Goal: Task Accomplishment & Management: Manage account settings

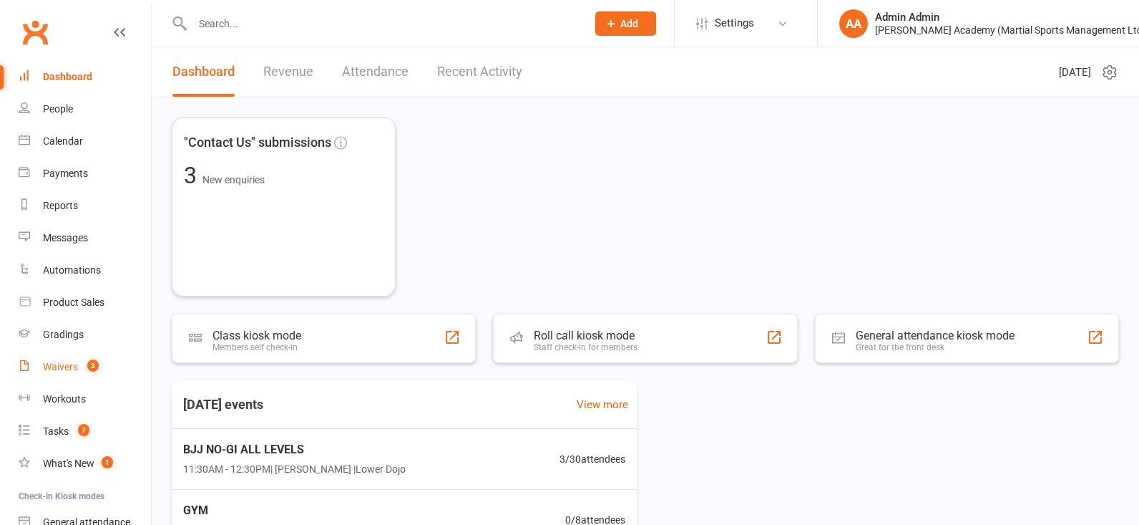
click at [62, 371] on div "Waivers" at bounding box center [60, 366] width 35 height 11
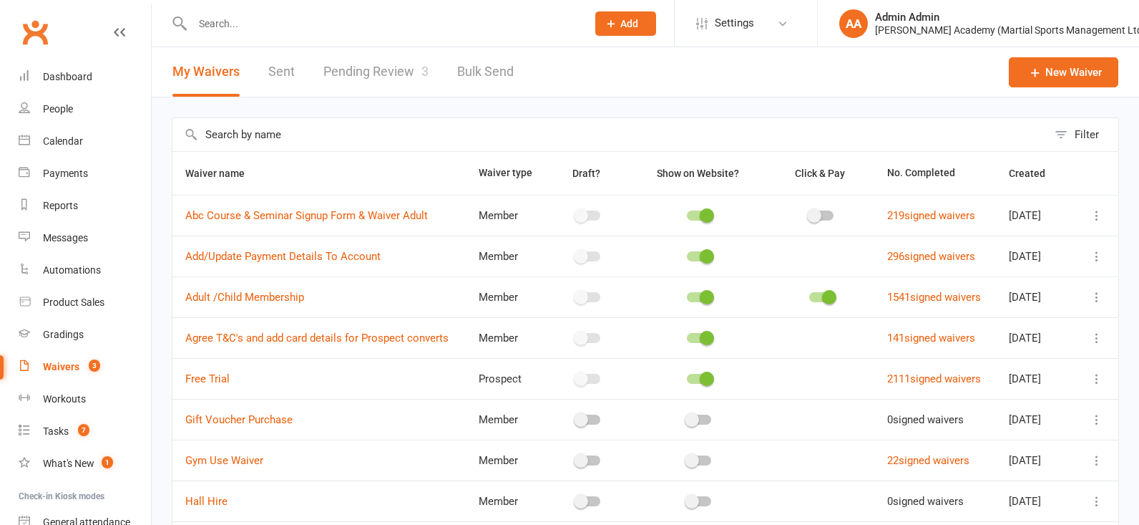
click at [379, 79] on link "Pending Review 3" at bounding box center [375, 71] width 105 height 49
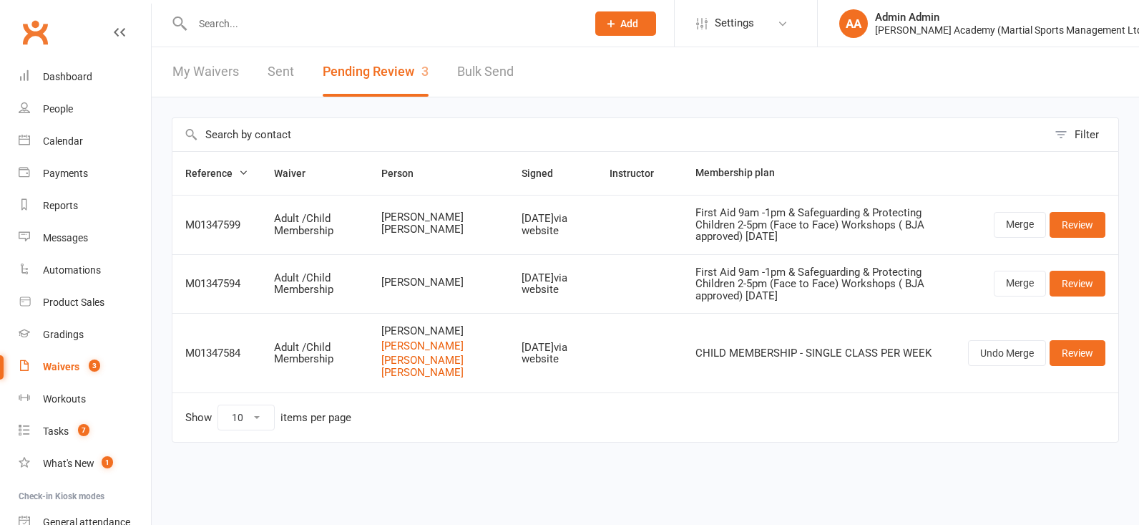
click at [1067, 293] on link "Review" at bounding box center [1078, 284] width 56 height 26
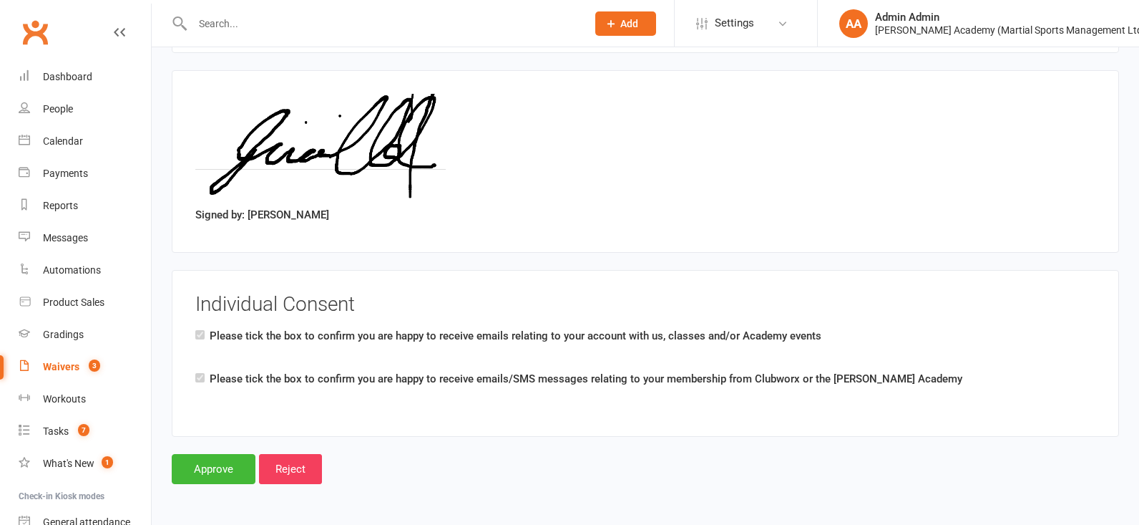
scroll to position [1912, 0]
click at [206, 483] on input "Approve" at bounding box center [214, 469] width 84 height 30
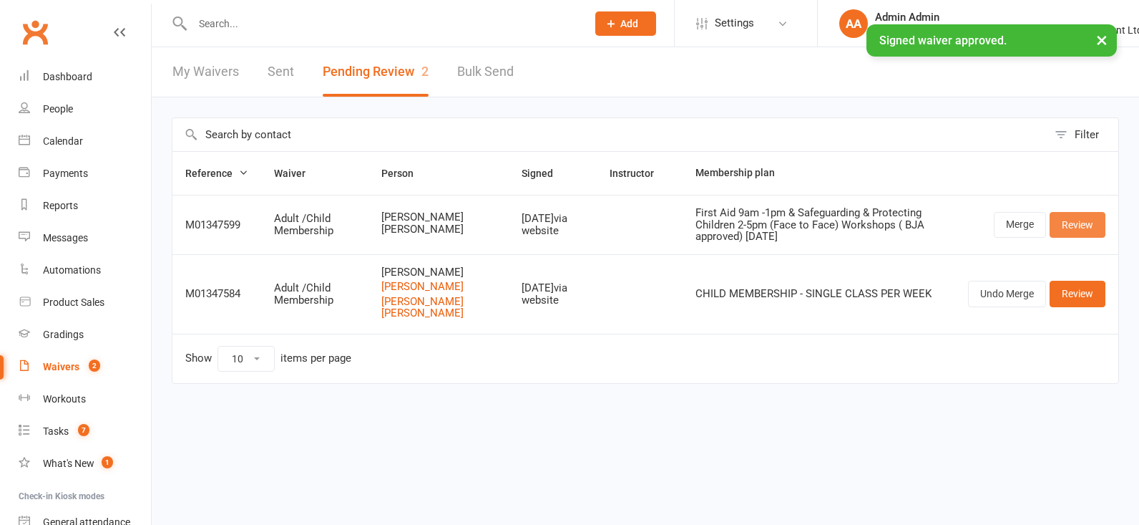
click at [1069, 228] on link "Review" at bounding box center [1078, 225] width 56 height 26
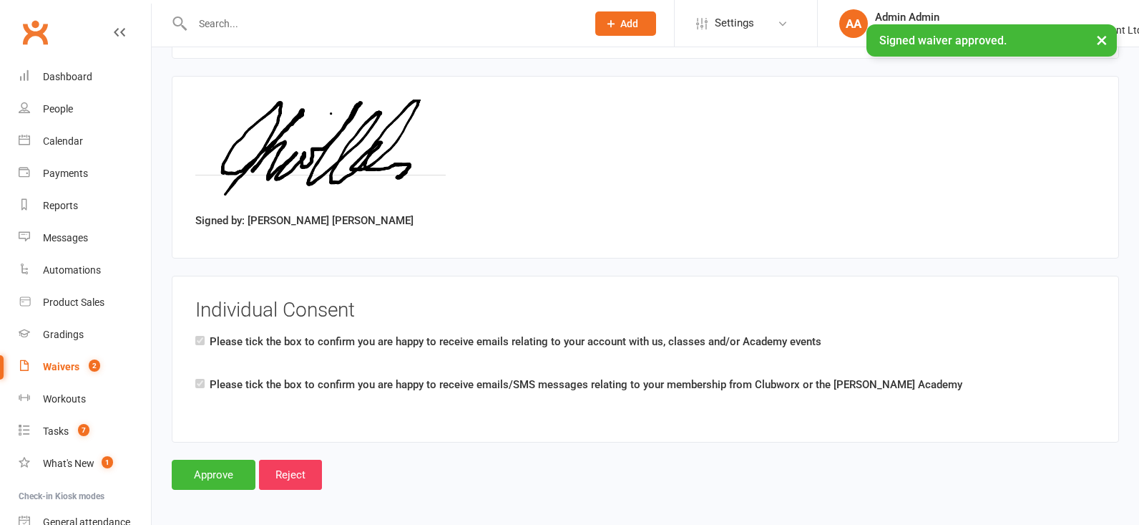
scroll to position [1912, 0]
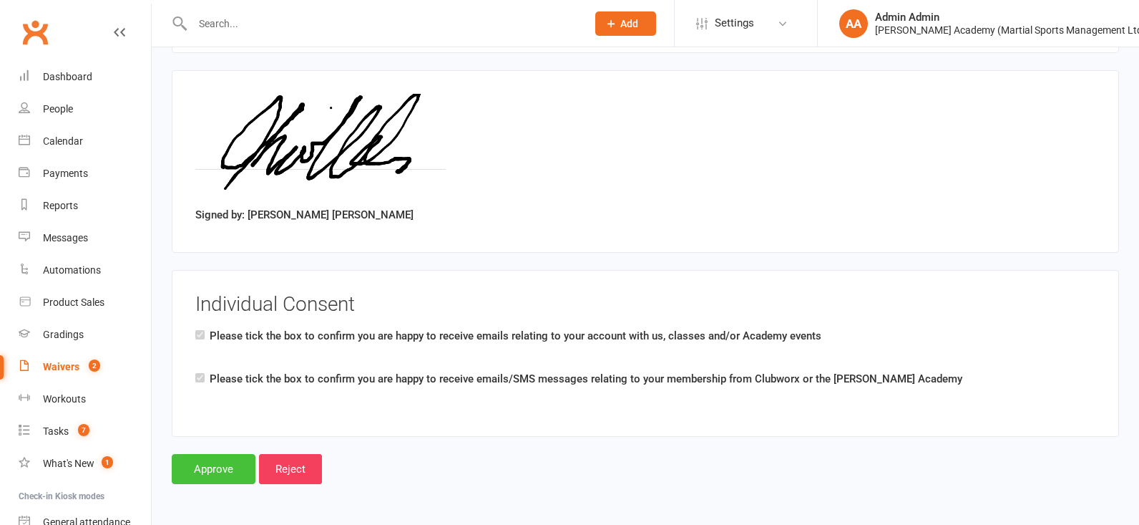
click at [213, 467] on input "Approve" at bounding box center [214, 469] width 84 height 30
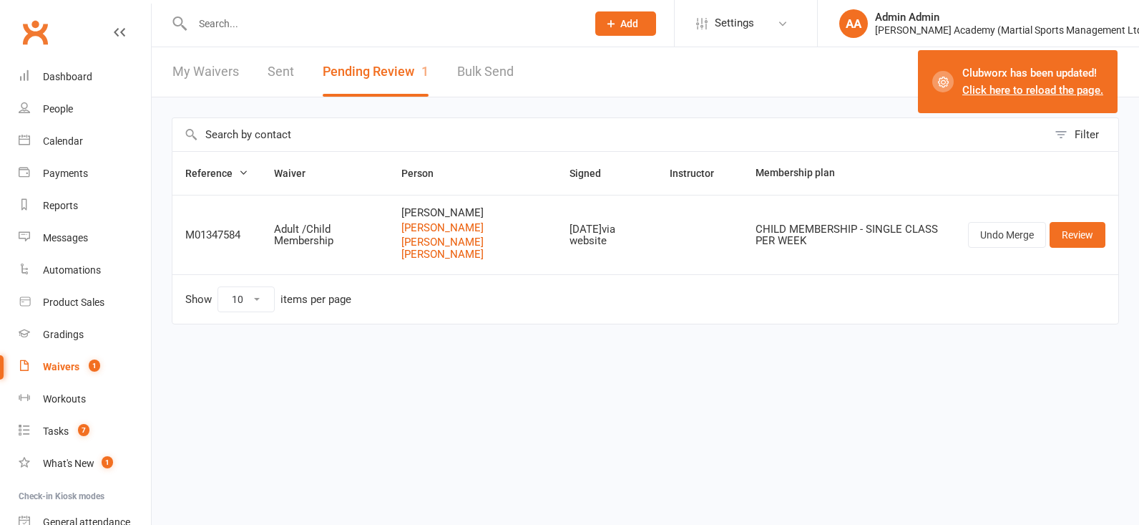
drag, startPoint x: 481, startPoint y: 185, endPoint x: 462, endPoint y: 135, distance: 53.4
click at [481, 184] on th "Person" at bounding box center [473, 173] width 168 height 43
click at [76, 77] on div "Dashboard" at bounding box center [67, 76] width 49 height 11
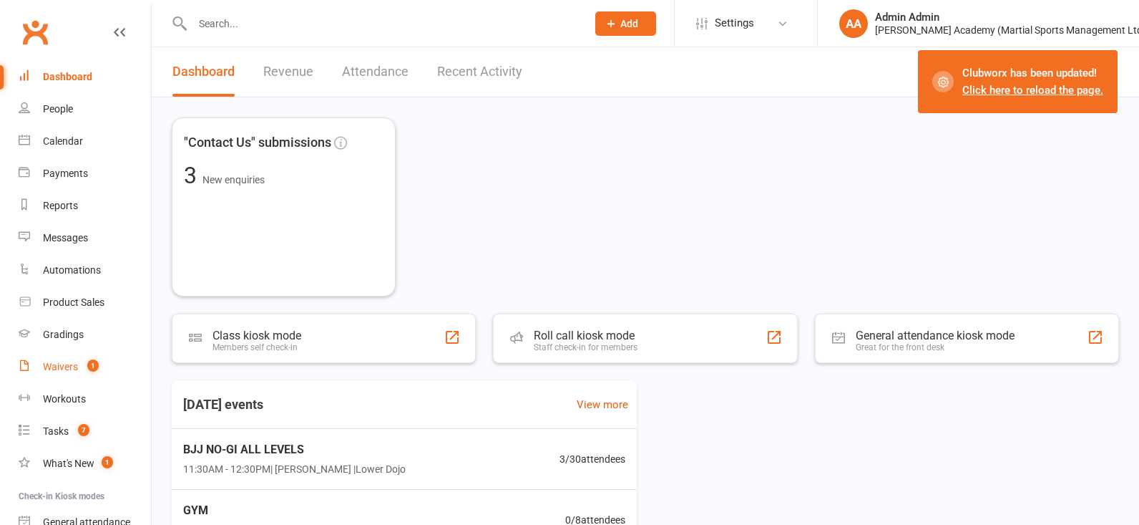
click at [72, 367] on div "Waivers" at bounding box center [60, 366] width 35 height 11
